Goal: Task Accomplishment & Management: Use online tool/utility

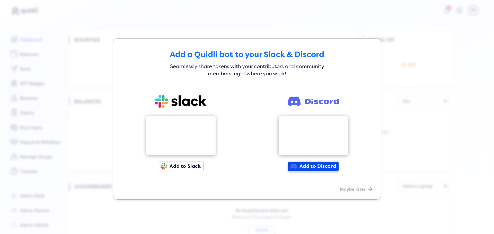
click at [324, 166] on button "Add to Discord" at bounding box center [313, 167] width 51 height 10
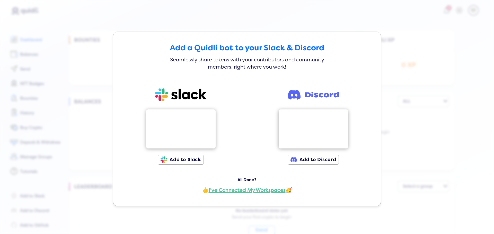
click at [248, 189] on span "I've Connected My Workspaces" at bounding box center [247, 190] width 77 height 6
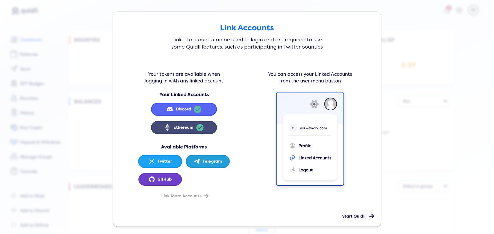
click at [350, 217] on span "Start Quidli" at bounding box center [353, 216] width 23 height 5
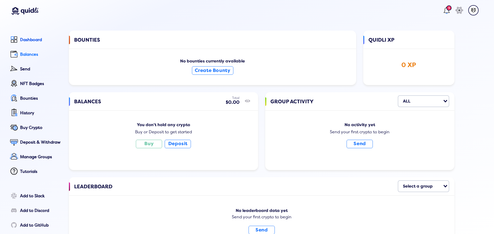
click at [32, 50] on link "Balances" at bounding box center [34, 55] width 53 height 12
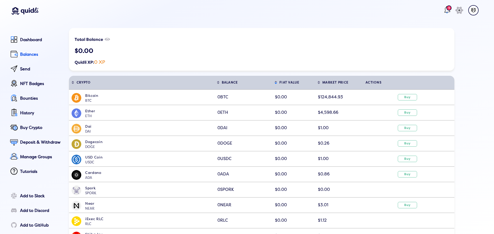
click at [446, 11] on div "1" at bounding box center [448, 7] width 5 height 5
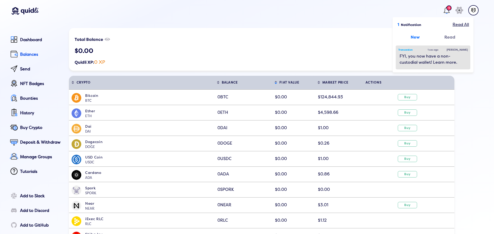
click at [432, 61] on div "FYI, you now have a non-custodial wallet! Learn more." at bounding box center [433, 59] width 67 height 12
click at [350, 56] on div "You've got your own non-custodial wallet! By creating an account on Quidli, you…" at bounding box center [247, 114] width 494 height 234
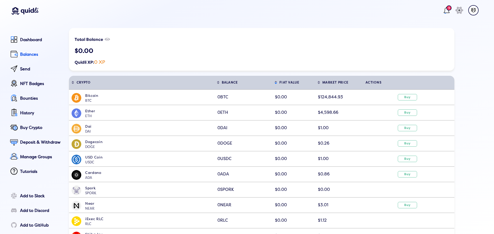
click at [446, 8] on div "1" at bounding box center [448, 7] width 5 height 5
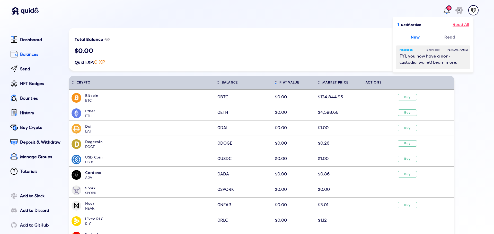
click at [455, 24] on div "Read All" at bounding box center [461, 25] width 16 height 6
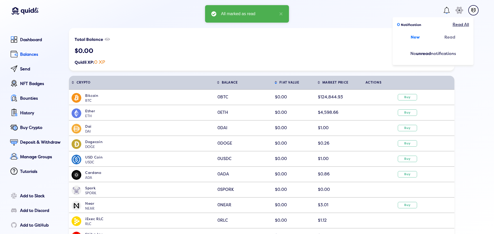
click at [347, 17] on header "0 Notification Read All New Read No unread notifications icon" at bounding box center [244, 11] width 479 height 23
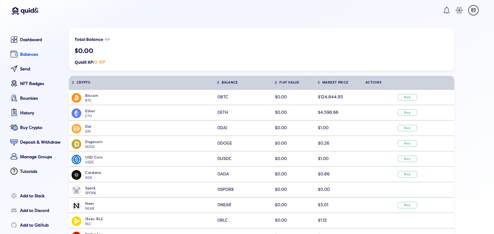
click at [284, 50] on div "$0.00" at bounding box center [262, 50] width 374 height 7
click at [359, 52] on div "$0.00" at bounding box center [262, 50] width 374 height 7
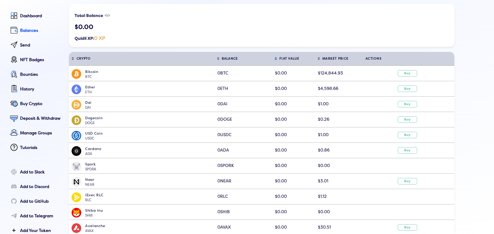
scroll to position [26, 0]
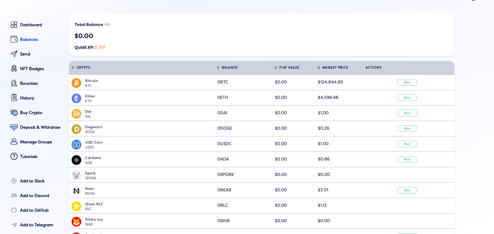
scroll to position [0, 0]
